Goal: Task Accomplishment & Management: Use online tool/utility

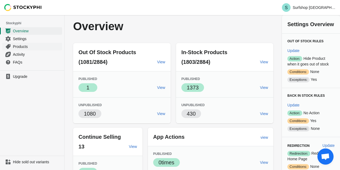
click at [30, 46] on span "Products" at bounding box center [37, 46] width 48 height 5
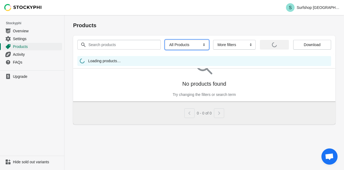
click at [193, 46] on select "All Products InStock InStock Published InStock Un-Published OOS OOS Published O…" at bounding box center [187, 45] width 44 height 10
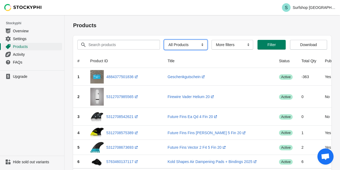
select select "has_no_description"
click at [164, 40] on select "All Products InStock InStock Published InStock Un-Published OOS OOS Published O…" at bounding box center [185, 45] width 43 height 10
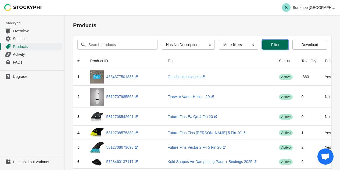
click at [279, 46] on span "Filter" at bounding box center [275, 44] width 17 height 4
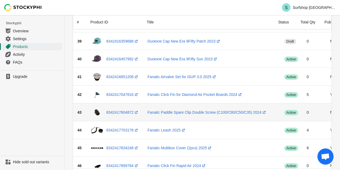
scroll to position [645, 0]
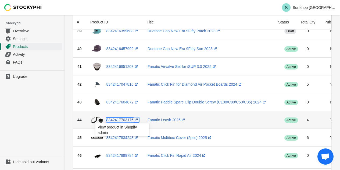
drag, startPoint x: 158, startPoint y: 119, endPoint x: 126, endPoint y: 120, distance: 31.5
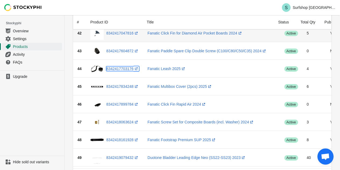
scroll to position [750, 0]
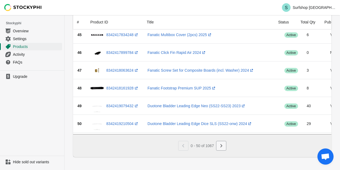
click at [219, 147] on icon "Next" at bounding box center [221, 145] width 5 height 5
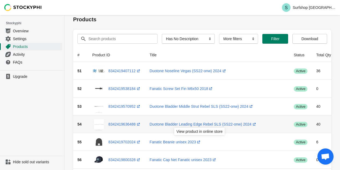
scroll to position [0, 0]
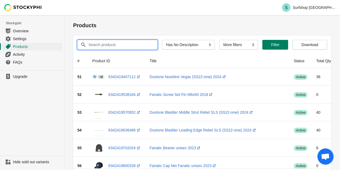
click at [127, 47] on input "Search products" at bounding box center [118, 45] width 60 height 10
click at [73, 15] on button "Submit" at bounding box center [80, 18] width 15 height 6
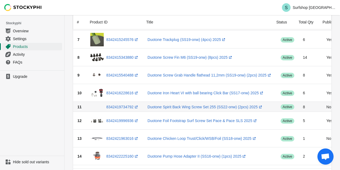
scroll to position [161, 0]
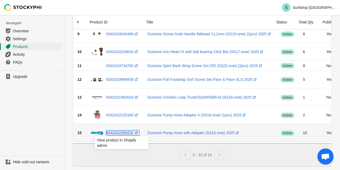
click at [124, 133] on link "8342422356232 (opens a new window)" at bounding box center [122, 132] width 33 height 4
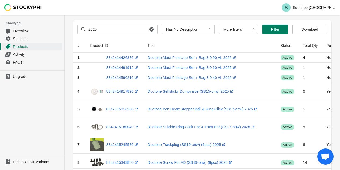
scroll to position [0, 0]
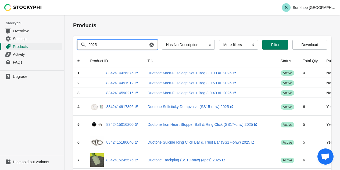
click at [114, 44] on input "2025" at bounding box center [118, 45] width 60 height 10
click at [73, 15] on button "Submit" at bounding box center [80, 18] width 15 height 6
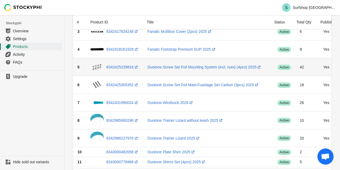
scroll to position [134, 0]
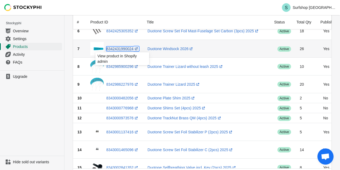
click at [118, 48] on link "8342431990024 (opens a new window)" at bounding box center [122, 48] width 33 height 4
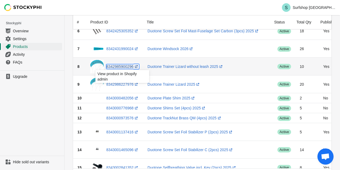
click at [116, 66] on link "8342985900296 (opens a new window)" at bounding box center [122, 66] width 33 height 4
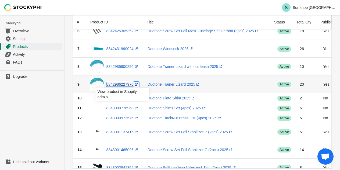
click at [115, 83] on link "8342986227976 (opens a new window)" at bounding box center [122, 84] width 33 height 4
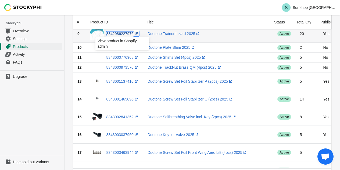
scroll to position [242, 0]
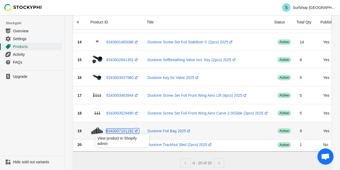
click at [116, 130] on link "8343007101192 (opens a new window)" at bounding box center [122, 130] width 33 height 4
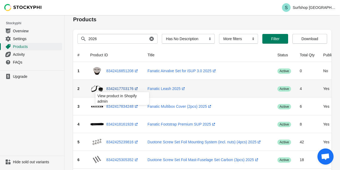
scroll to position [0, 0]
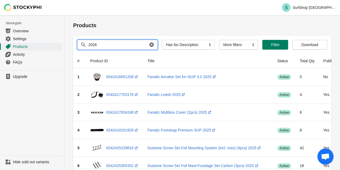
click at [120, 44] on input "2026" at bounding box center [118, 45] width 60 height 10
type input "2024"
click at [73, 15] on button "Submit" at bounding box center [80, 18] width 15 height 6
